Goal: Task Accomplishment & Management: Complete application form

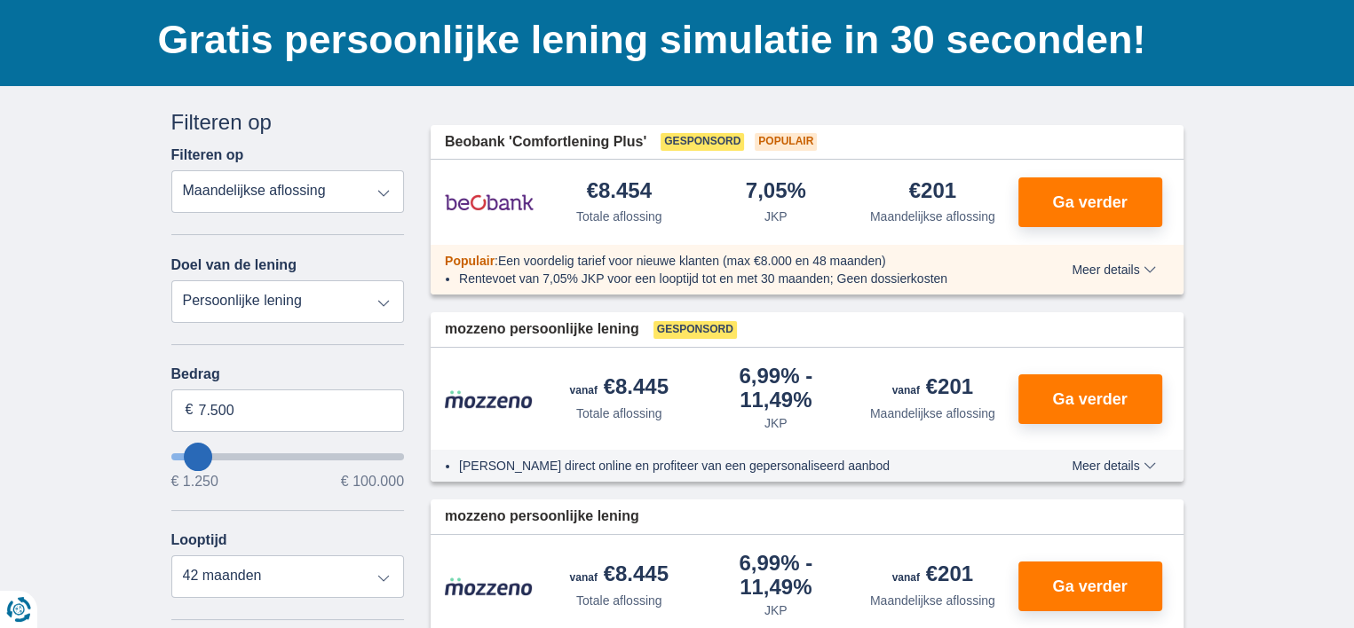
scroll to position [178, 0]
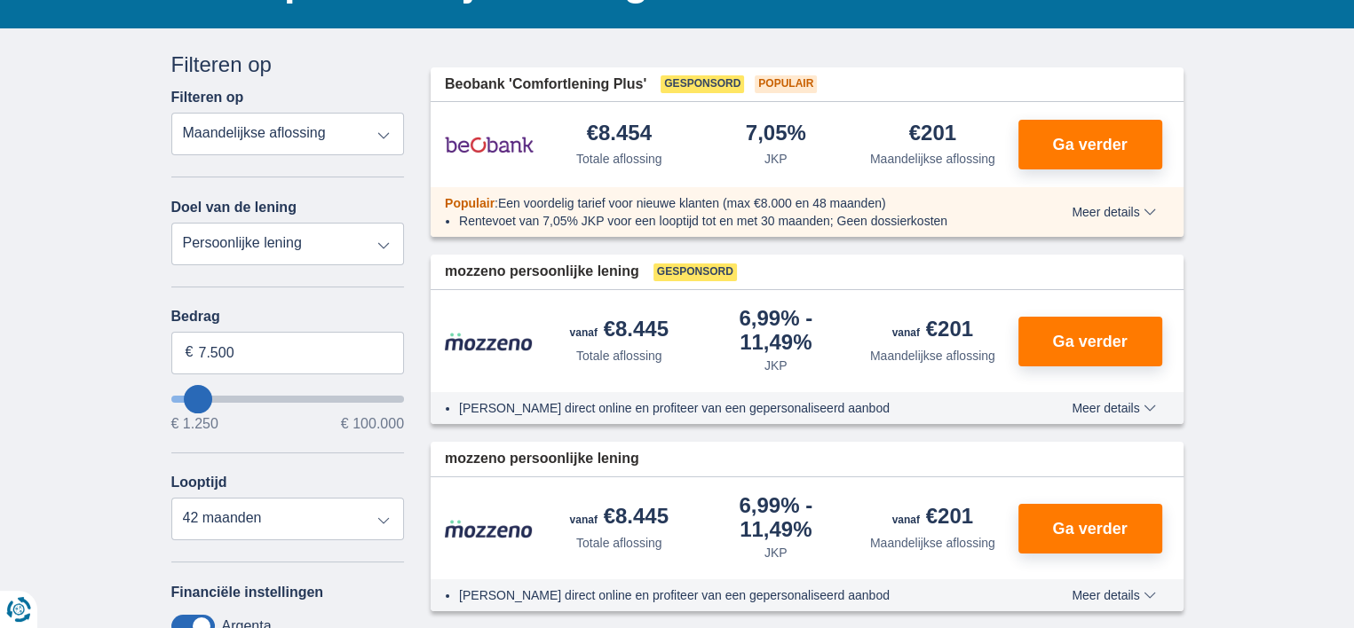
type input "6.250"
type input "6250"
type input "7.250"
type input "7250"
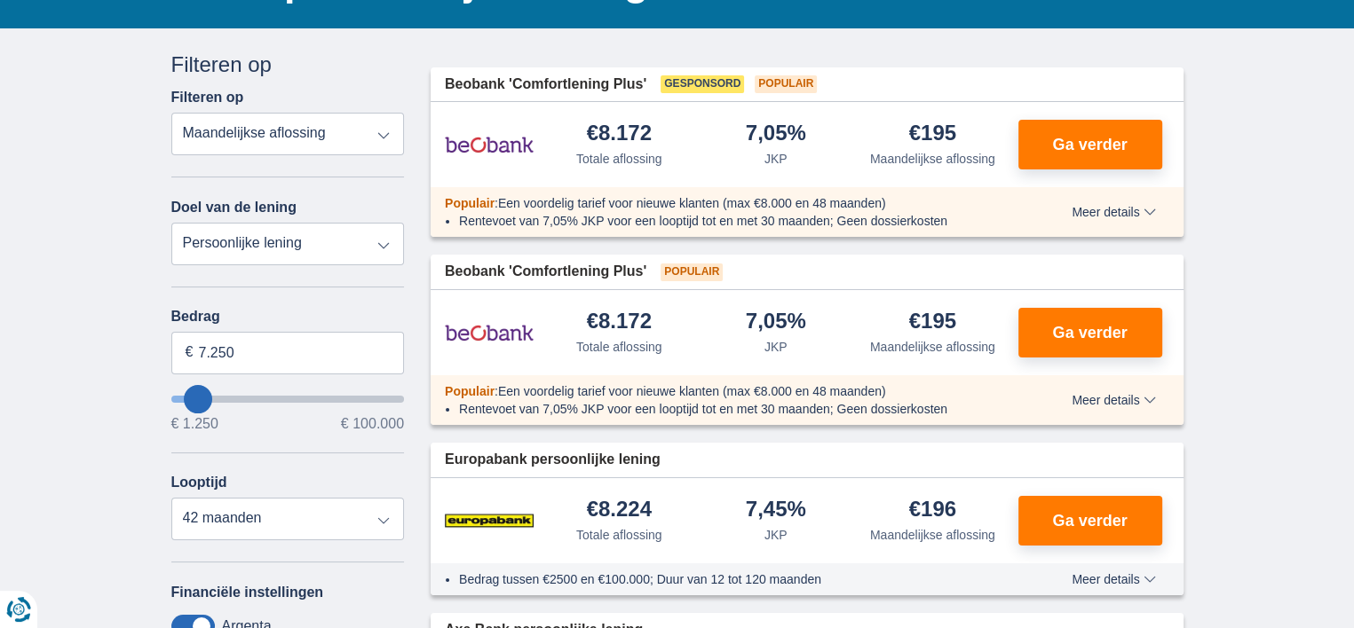
type input "8.250"
type input "10250"
type input "10.250"
select select "60"
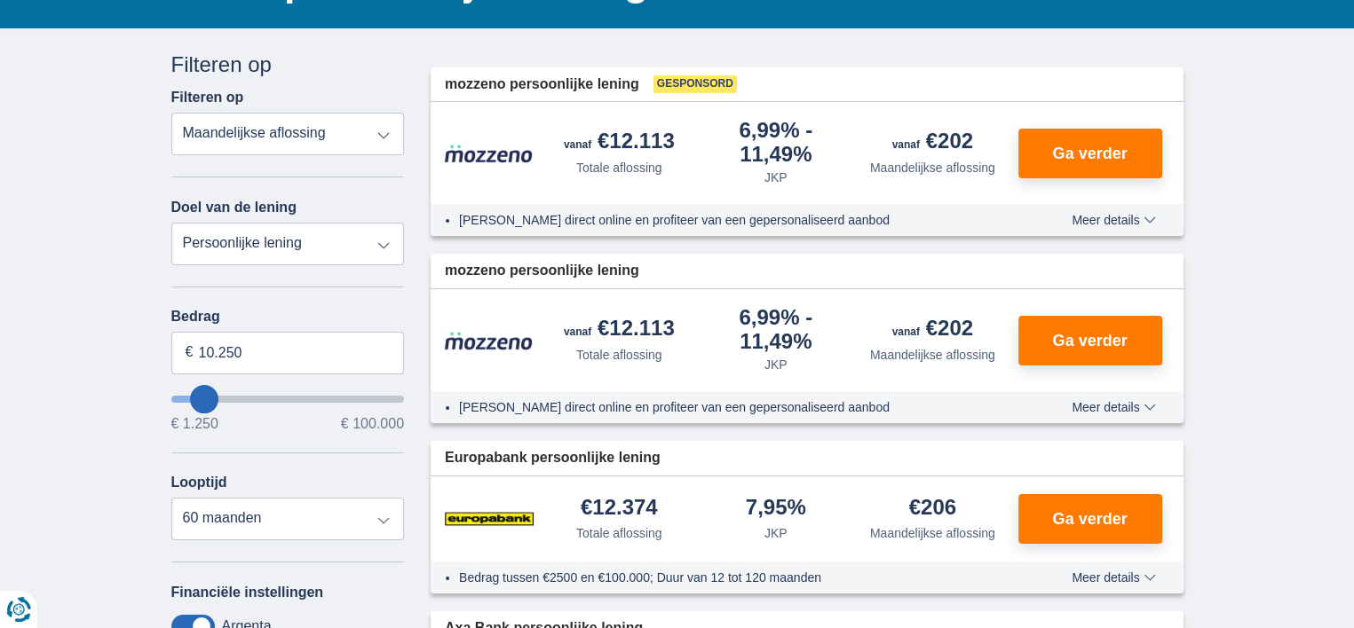
type input "8.250"
type input "8250"
select select "48"
type input "10.250"
type input "10250"
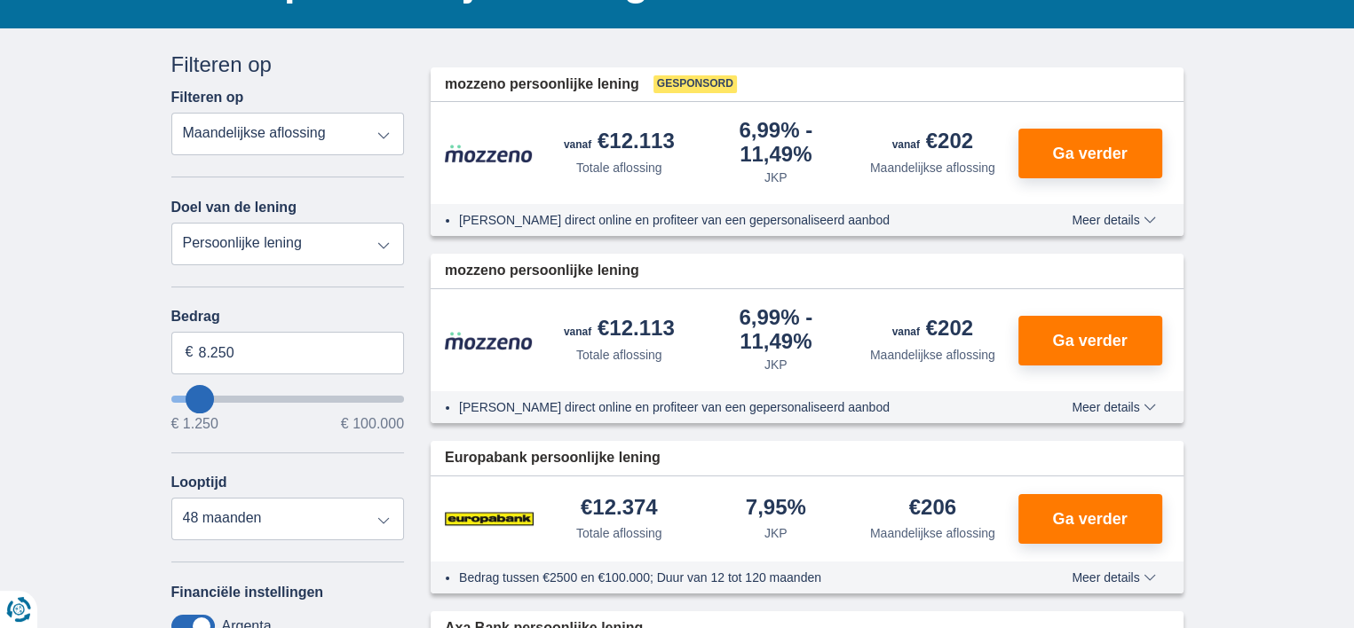
select select "60"
type input "11.250"
type input "11250"
type input "33.250"
type input "33250"
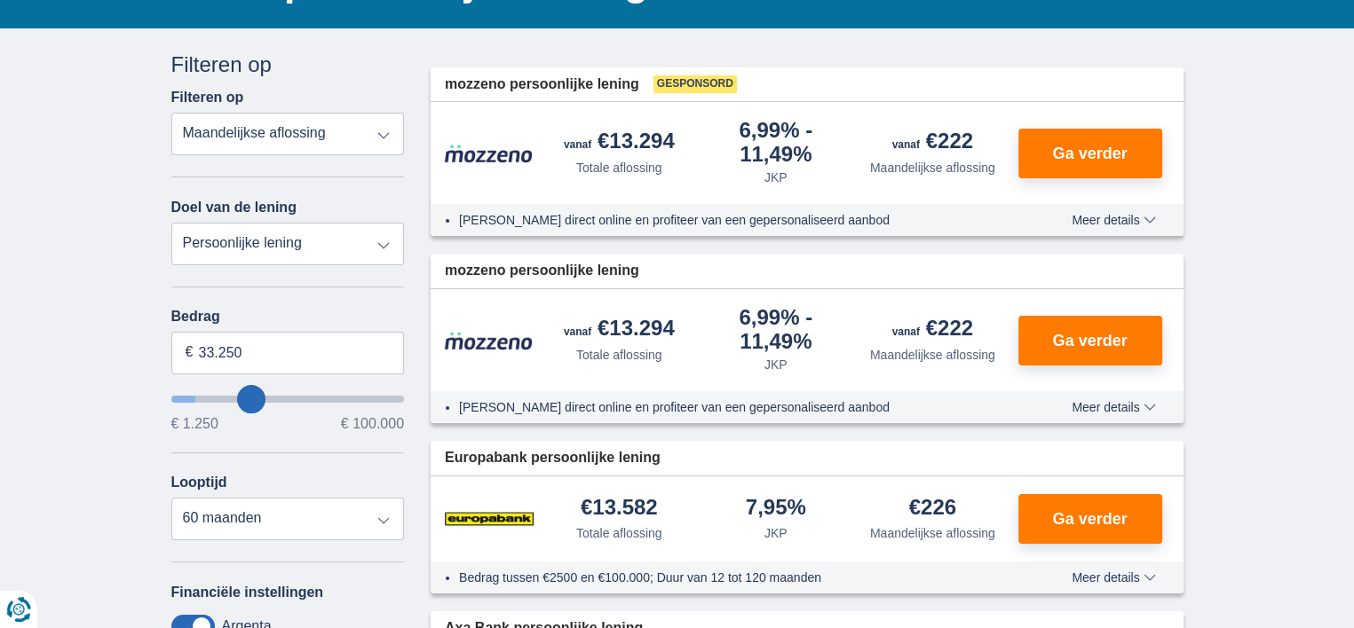
select select "120"
type input "33250"
click at [250, 396] on input "wantToBorrow" at bounding box center [287, 399] width 233 height 7
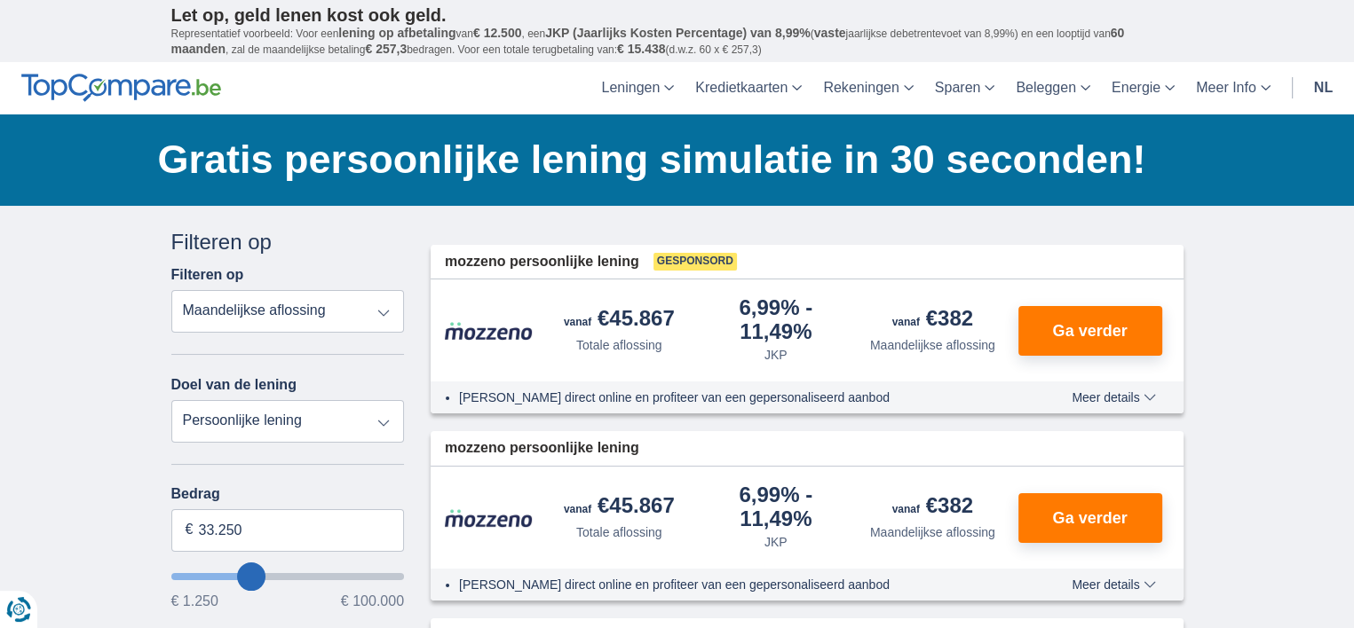
type input "41.250"
type input "41250"
click at [266, 574] on input "wantToBorrow" at bounding box center [287, 576] width 233 height 7
type input "36.250"
type input "36250"
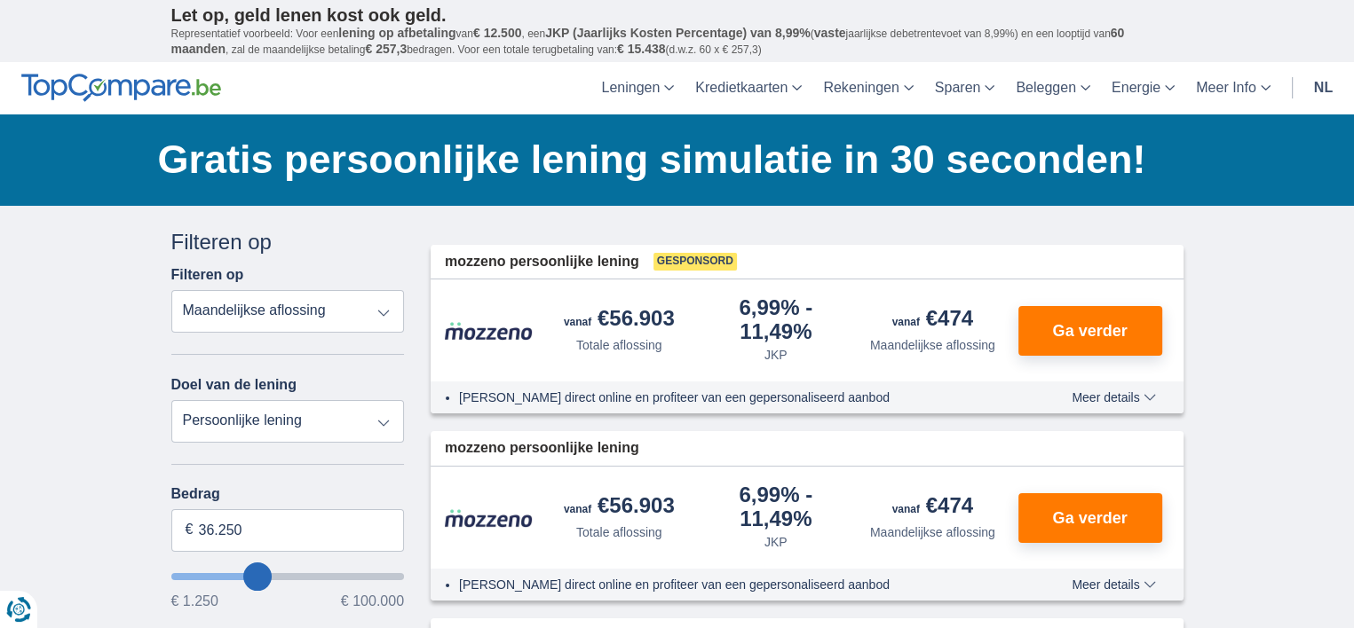
click at [257, 573] on input "wantToBorrow" at bounding box center [287, 576] width 233 height 7
click at [253, 573] on input "wantToBorrow" at bounding box center [287, 576] width 233 height 7
type input "34.250"
type input "34250"
click at [252, 573] on input "wantToBorrow" at bounding box center [287, 576] width 233 height 7
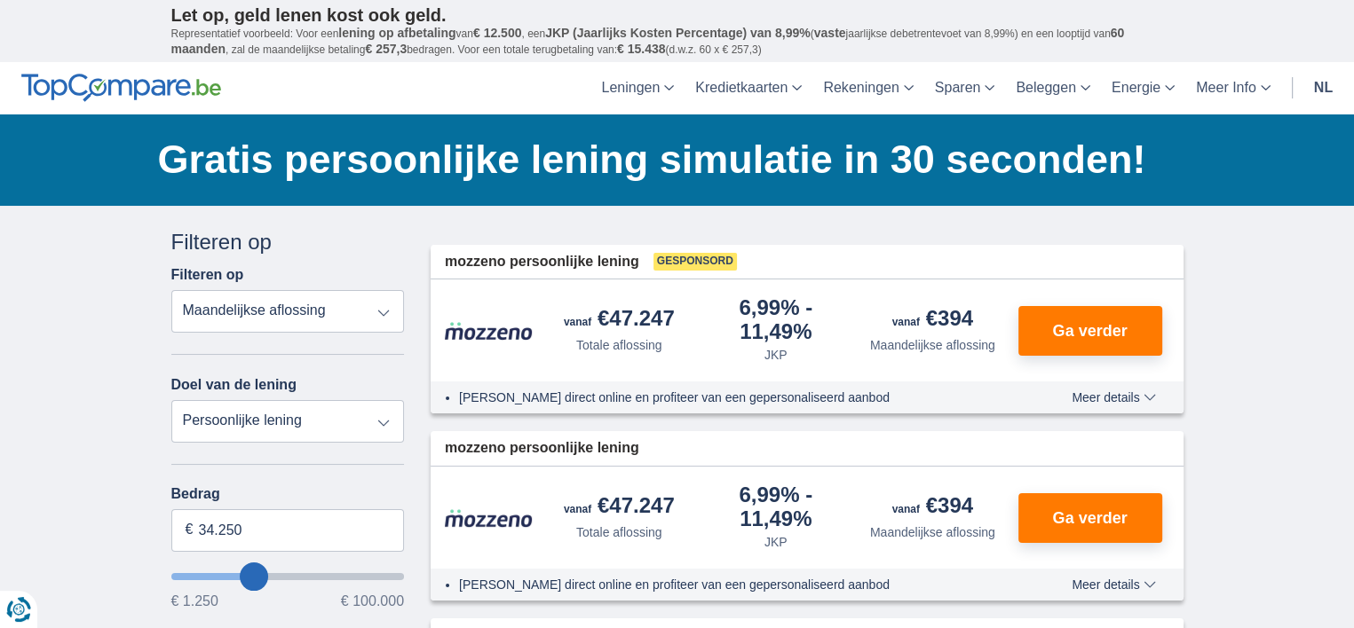
click at [258, 573] on input "wantToBorrow" at bounding box center [287, 576] width 233 height 7
type input "35.250"
type input "35250"
click at [256, 573] on input "wantToBorrow" at bounding box center [287, 576] width 233 height 7
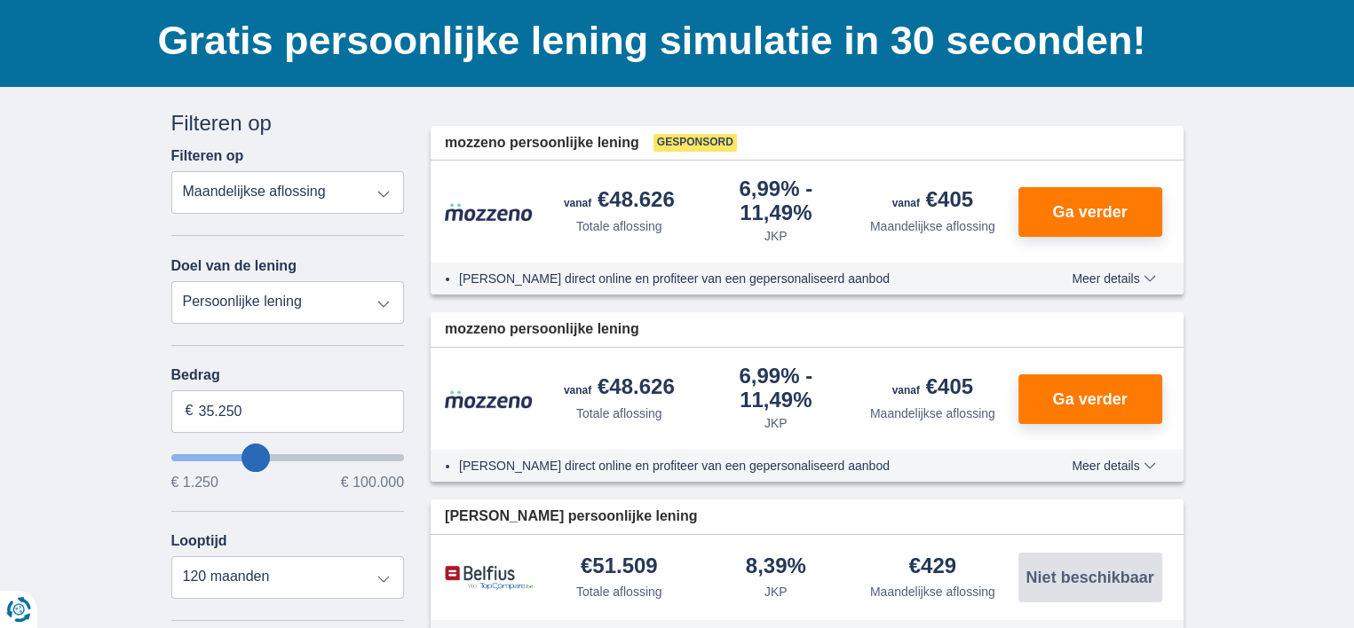
scroll to position [178, 0]
